Goal: Find contact information

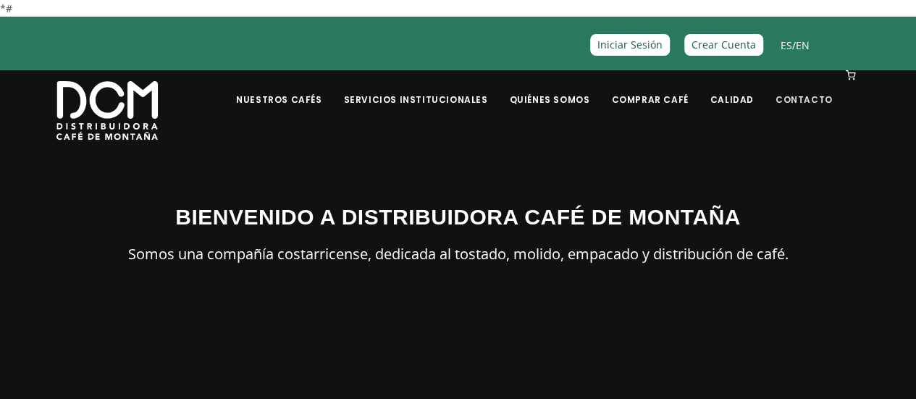
click at [798, 99] on link "Contacto" at bounding box center [803, 89] width 75 height 34
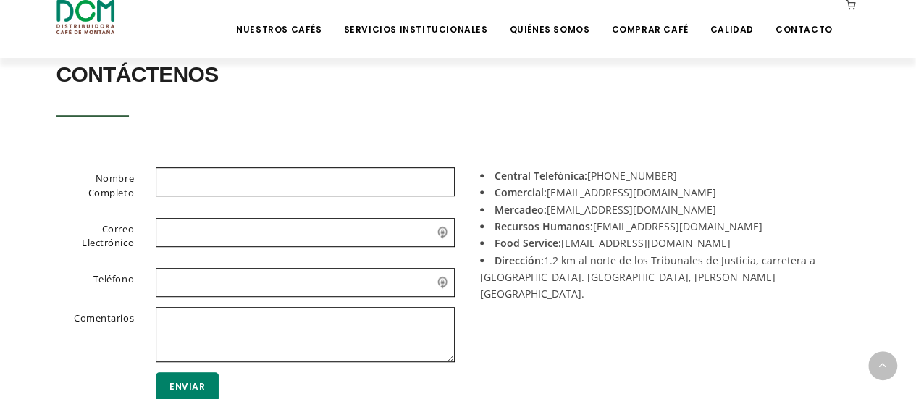
scroll to position [326, 0]
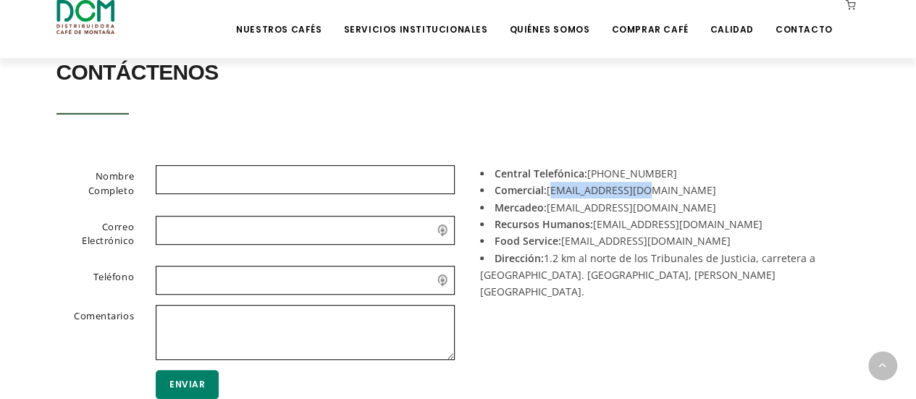
drag, startPoint x: 641, startPoint y: 190, endPoint x: 548, endPoint y: 192, distance: 93.4
click at [548, 192] on li "Comercial: acomercial@dcm.cr" at bounding box center [664, 190] width 369 height 17
copy li "acomercial@dcm.cr"
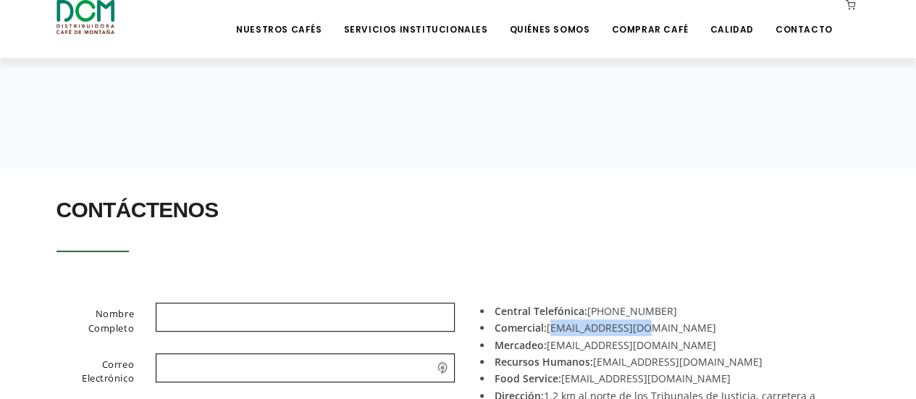
scroll to position [0, 0]
